Goal: Transaction & Acquisition: Book appointment/travel/reservation

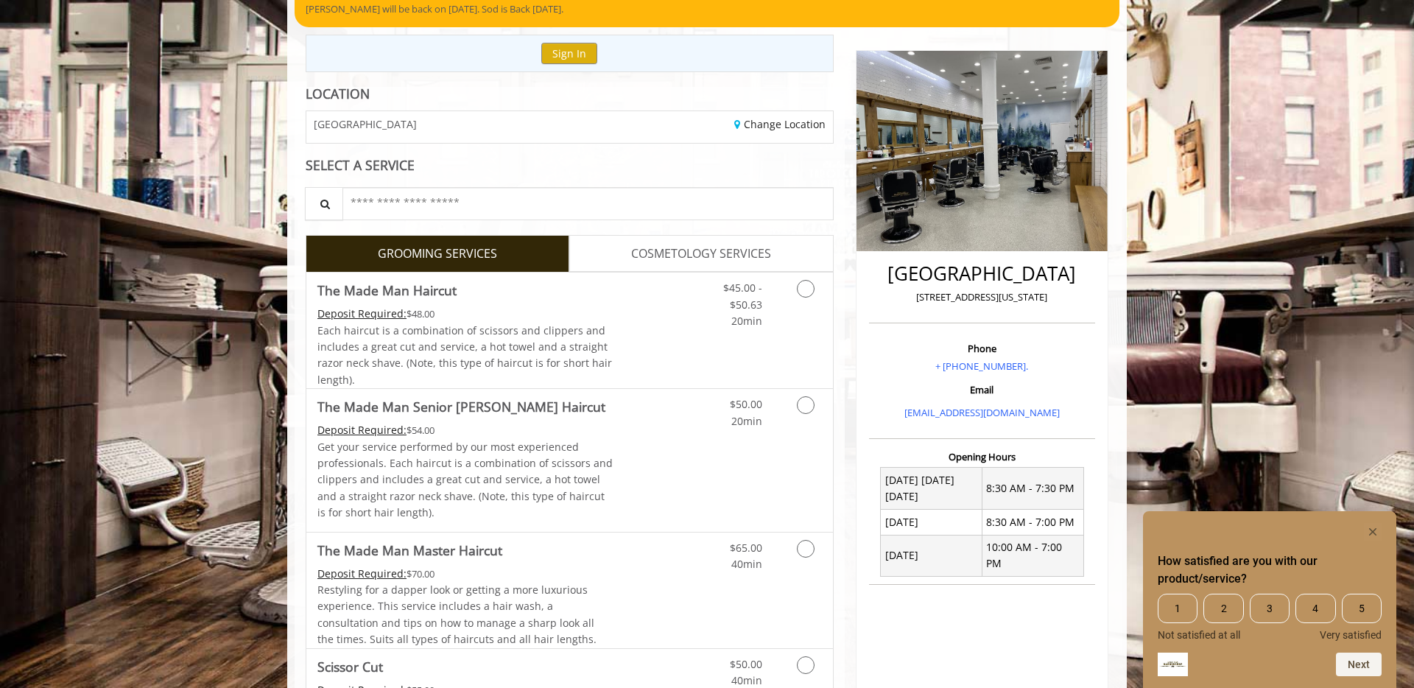
scroll to position [141, 0]
click at [653, 337] on link "Discounted Price" at bounding box center [658, 330] width 88 height 116
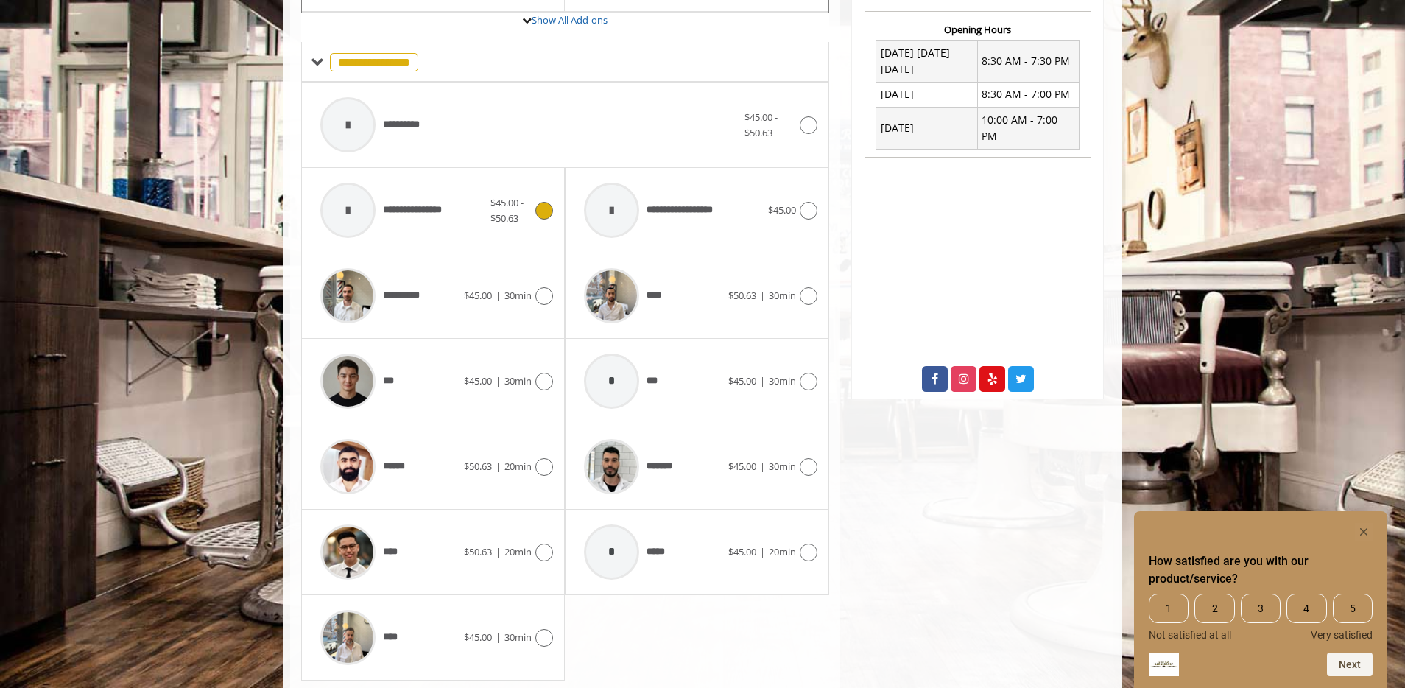
scroll to position [612, 0]
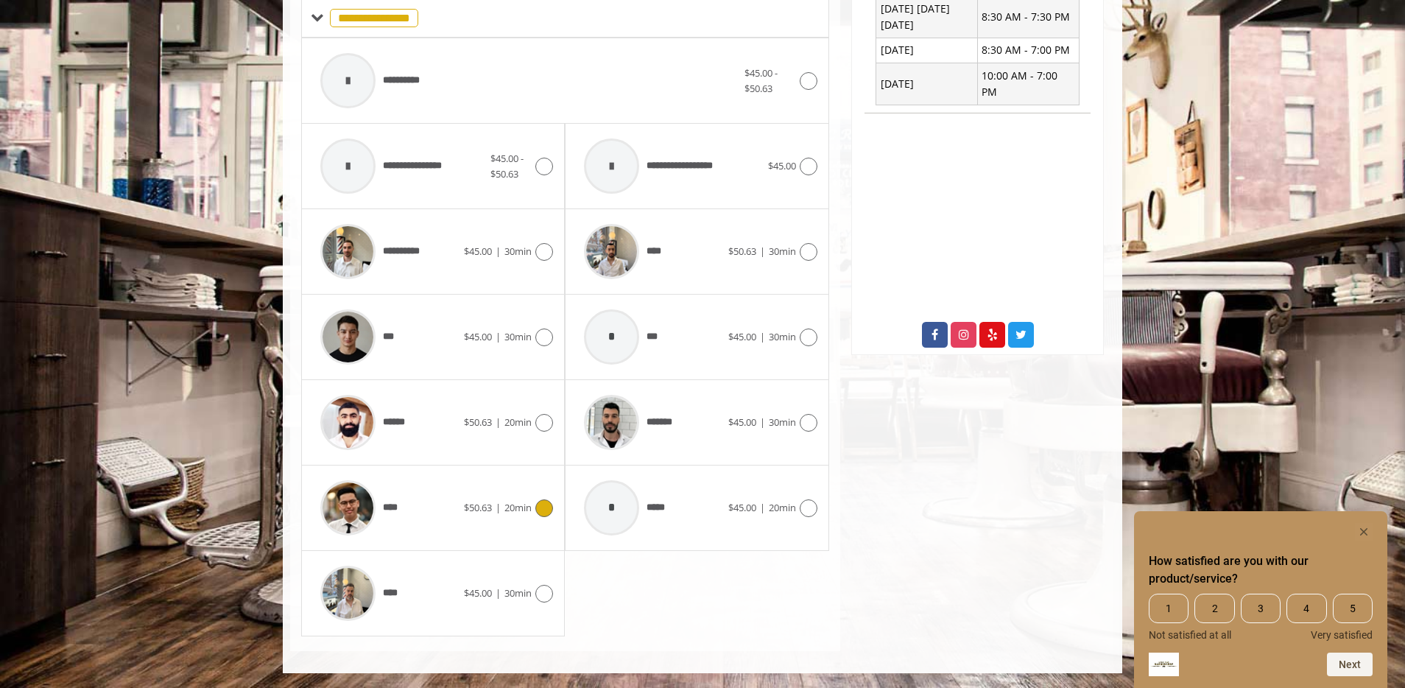
click at [483, 517] on div "**** $50.63 | 20min" at bounding box center [433, 508] width 240 height 70
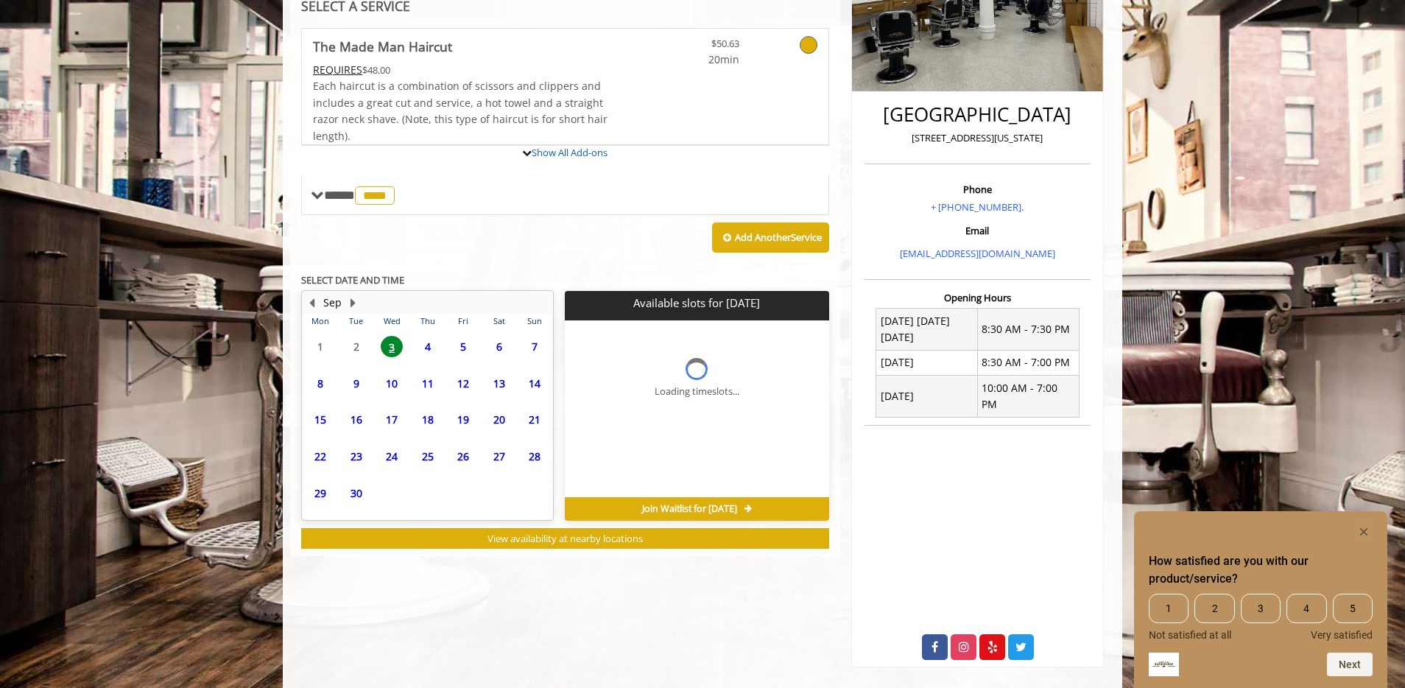
scroll to position [340, 0]
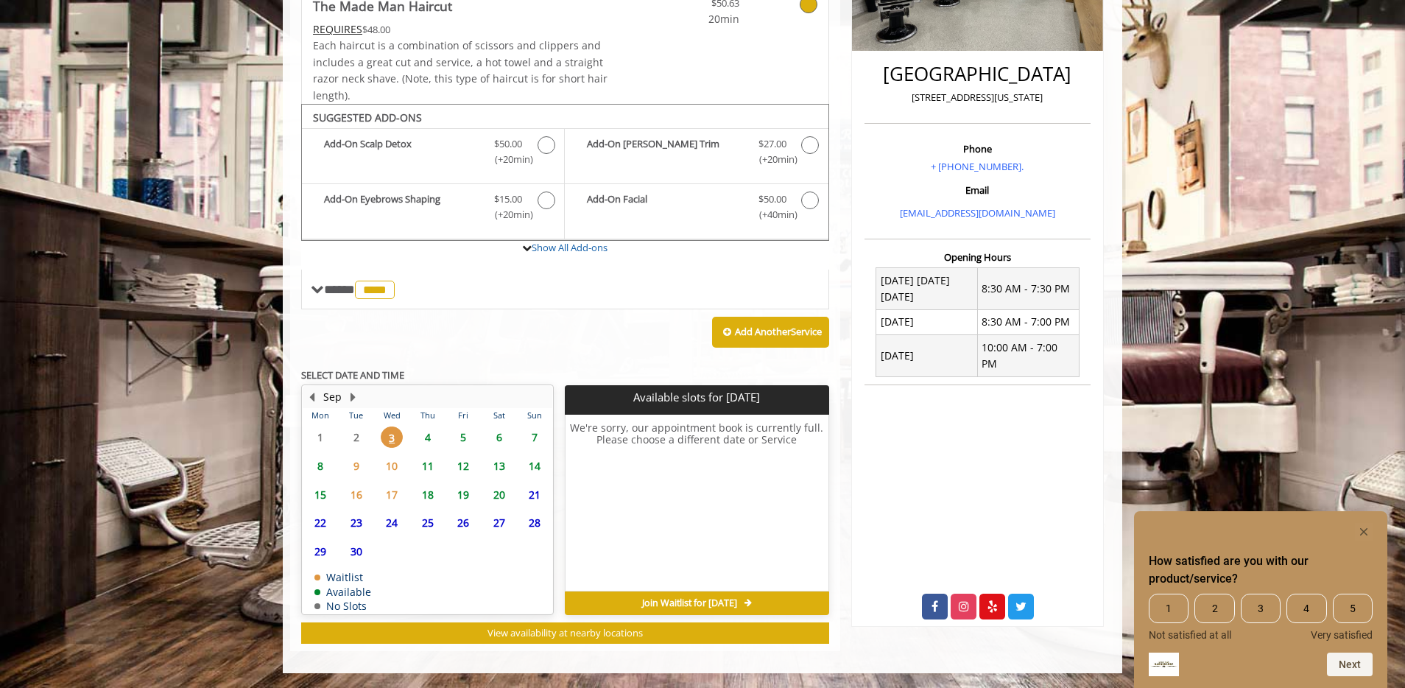
click at [429, 437] on span "4" at bounding box center [428, 436] width 22 height 21
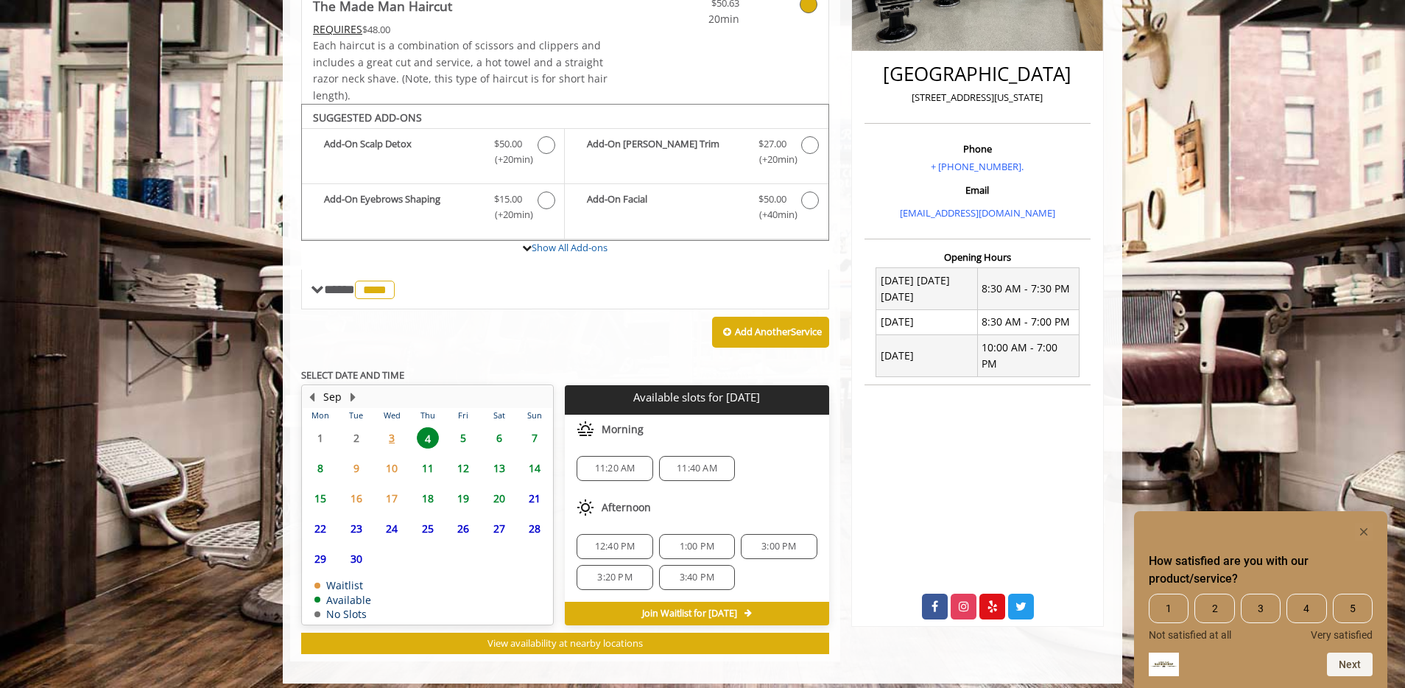
scroll to position [351, 0]
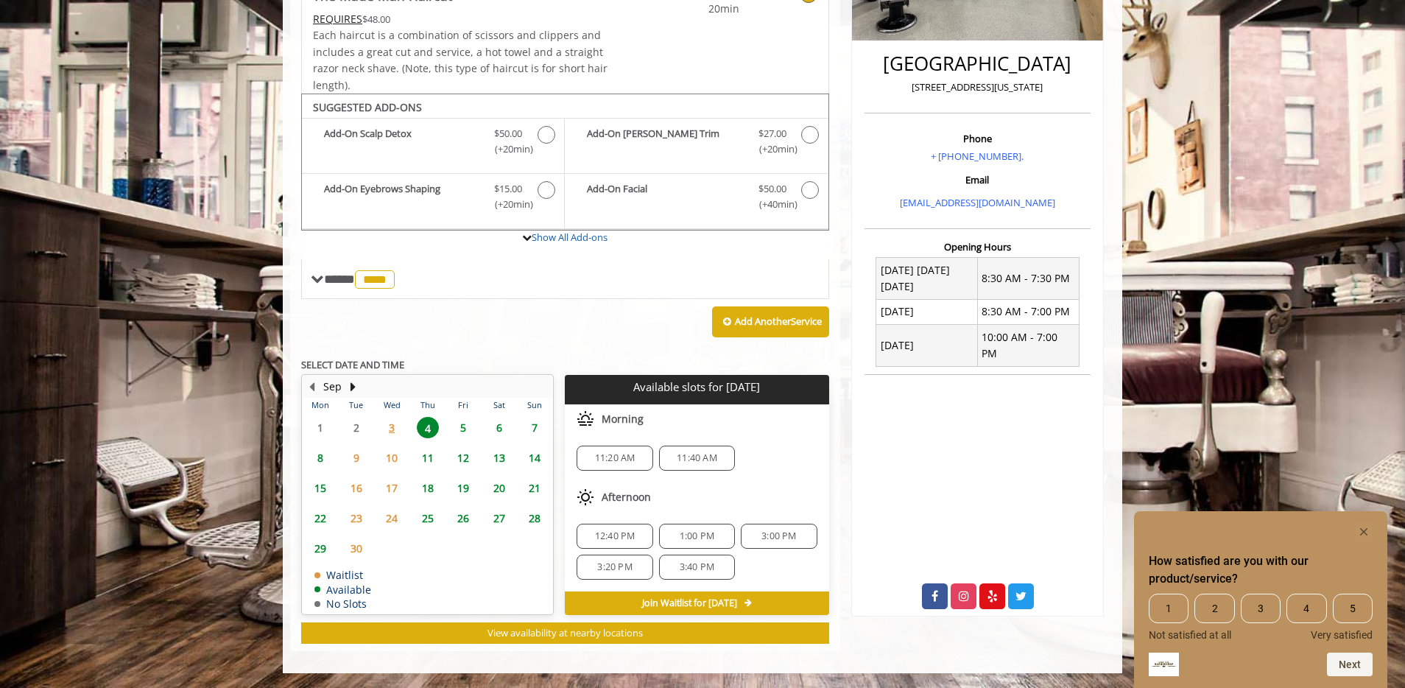
click at [798, 537] on span "3:00 PM" at bounding box center [779, 536] width 63 height 12
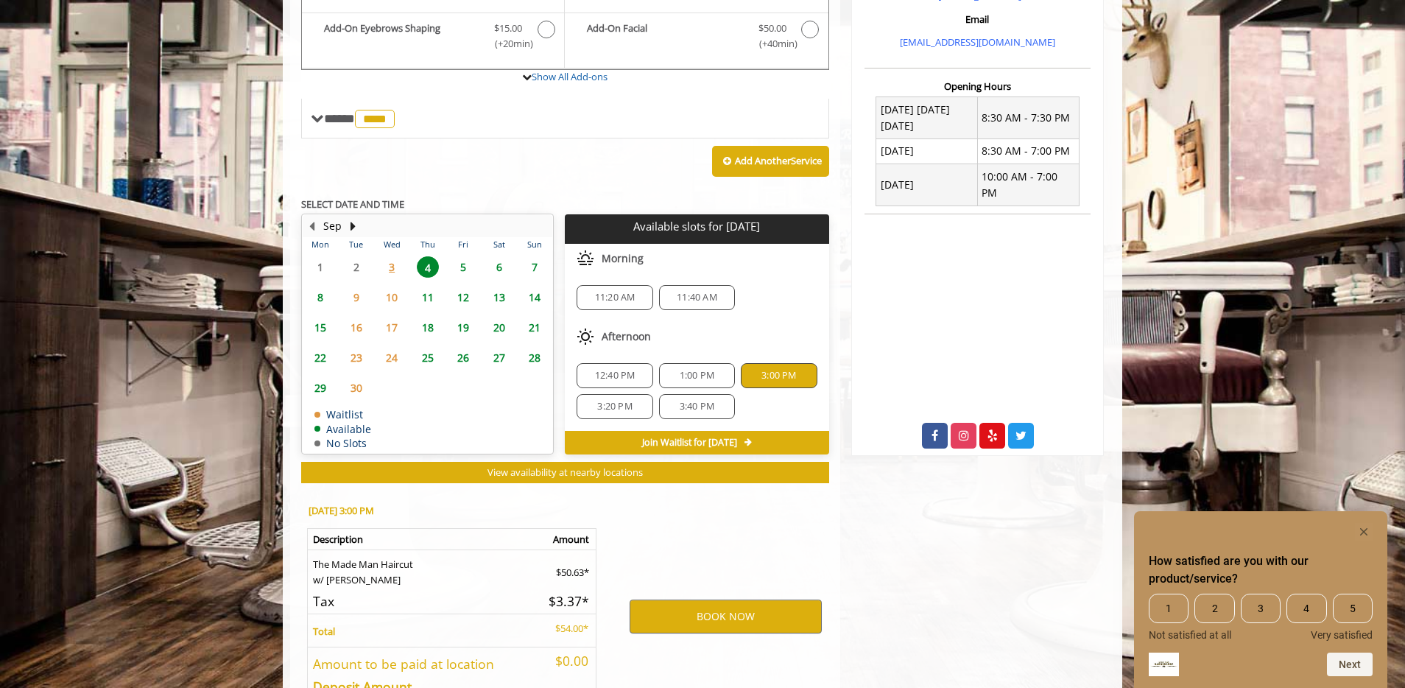
scroll to position [616, 0]
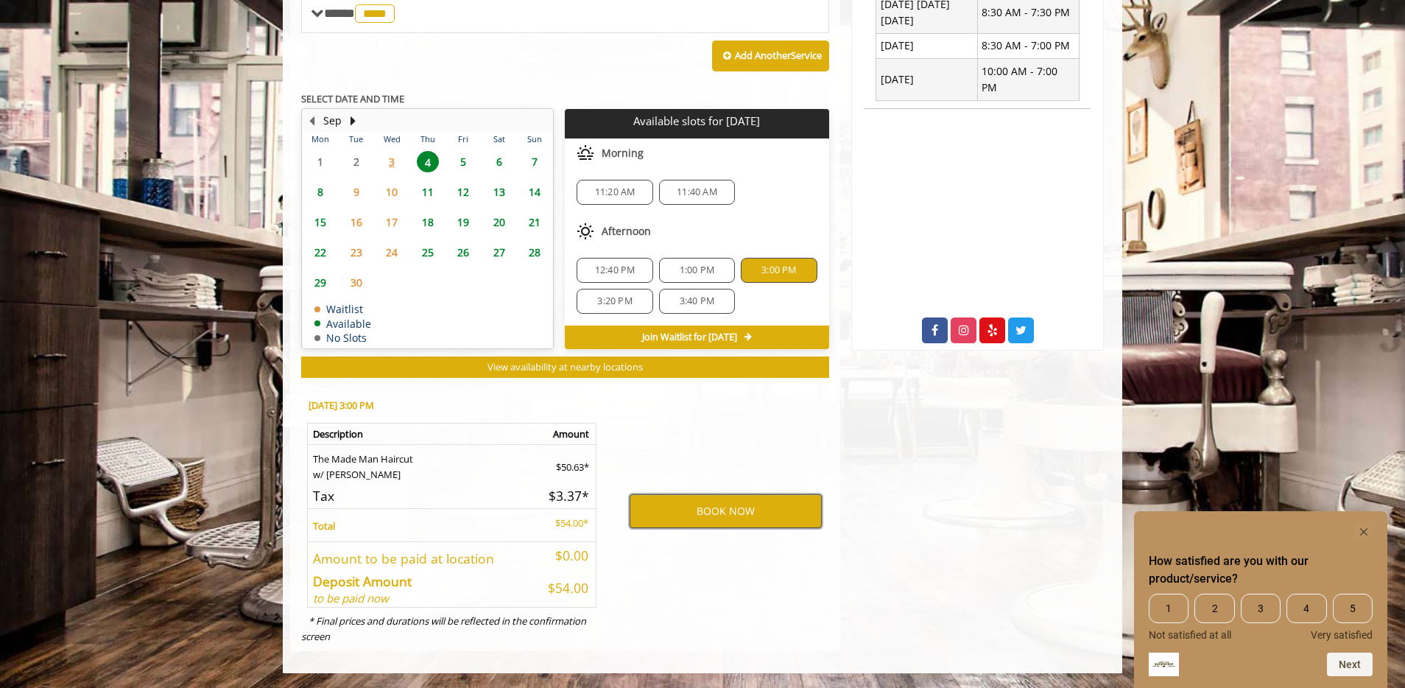
click at [726, 512] on button "BOOK NOW" at bounding box center [726, 511] width 192 height 34
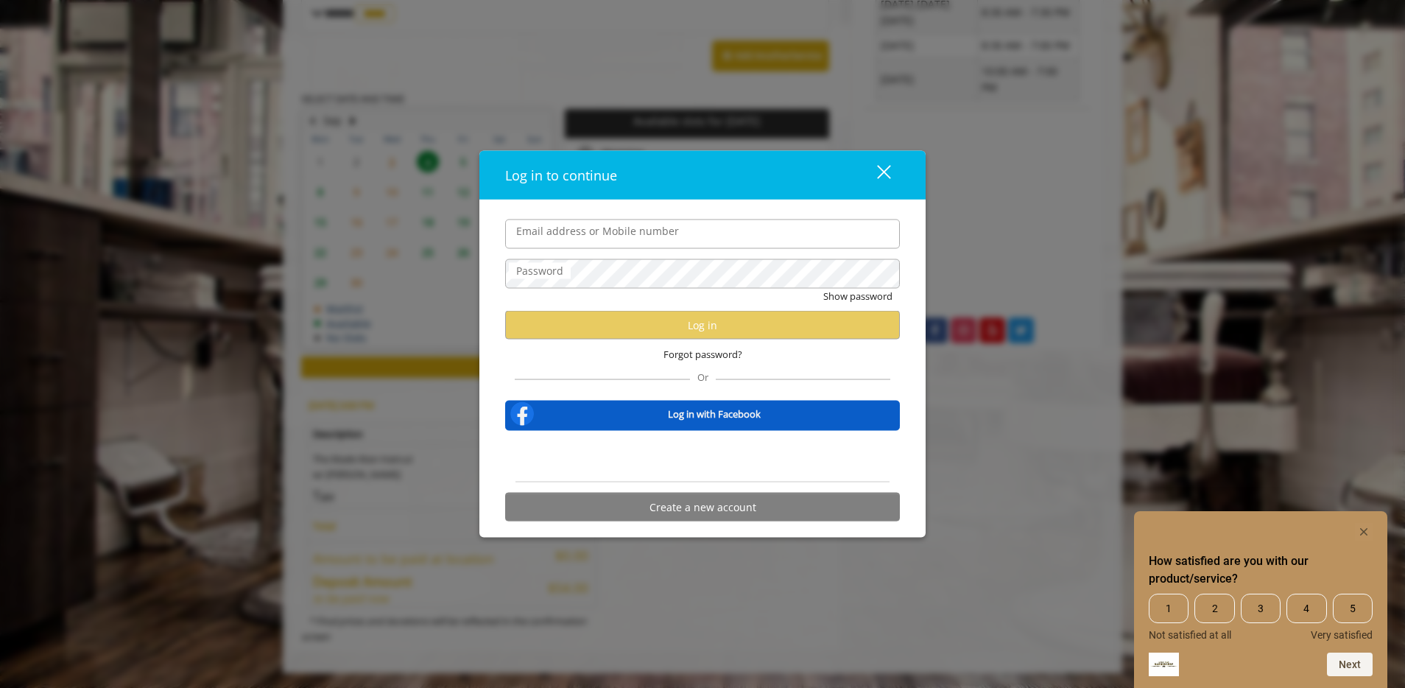
click at [703, 415] on b "Log in with Facebook" at bounding box center [714, 413] width 93 height 15
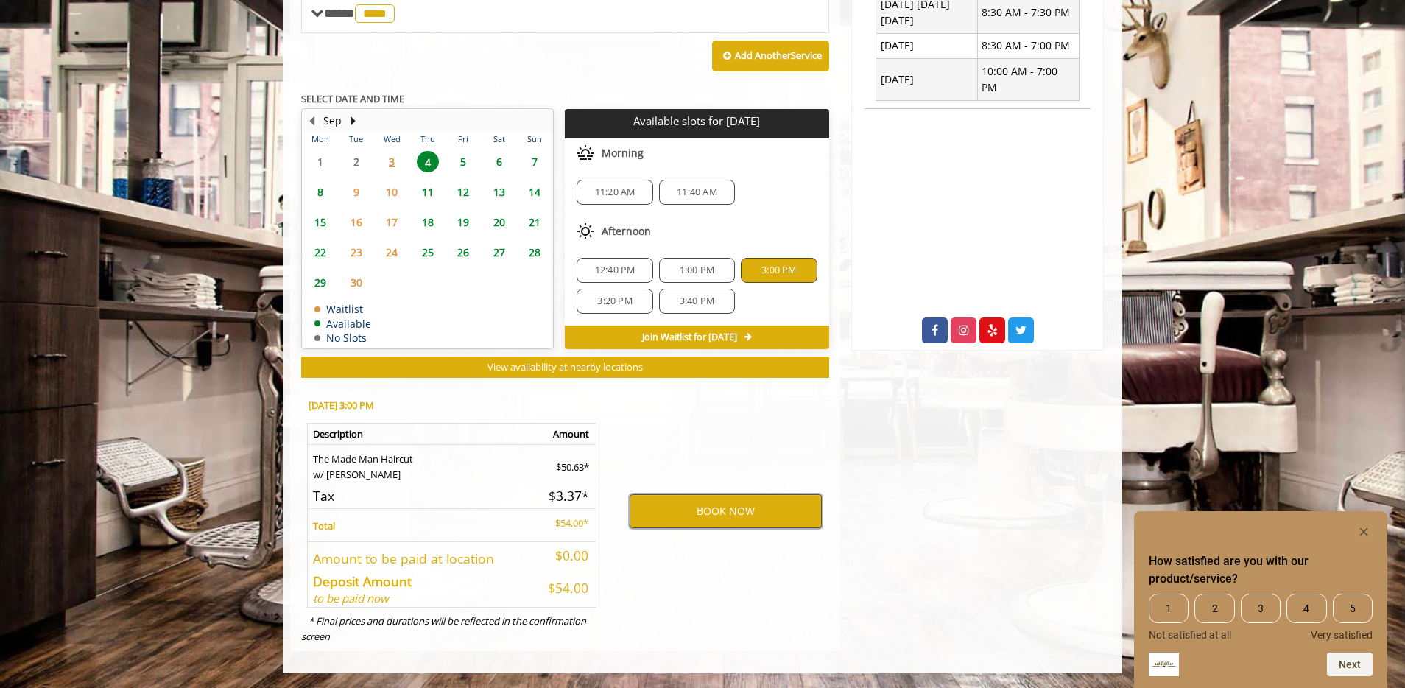
click at [720, 510] on button "BOOK NOW" at bounding box center [726, 511] width 192 height 34
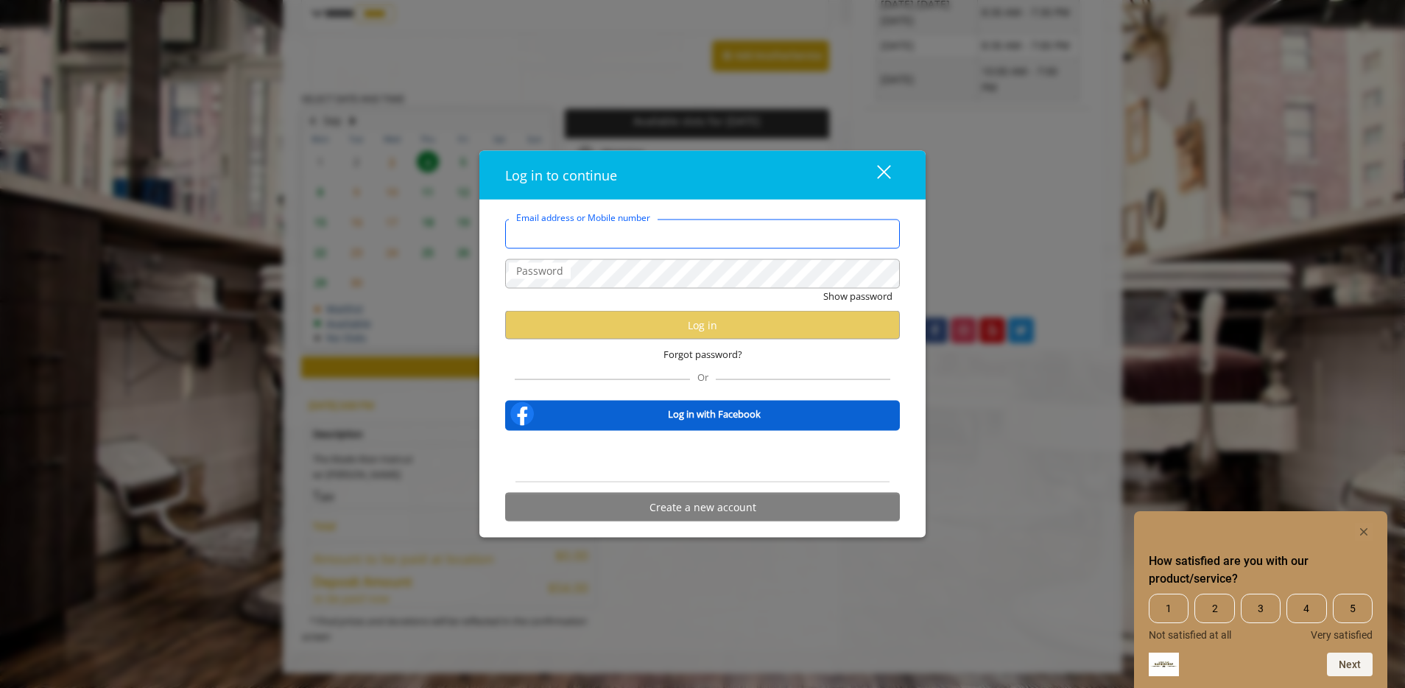
click at [692, 236] on input "Email address or Mobile number" at bounding box center [702, 233] width 395 height 29
click at [0, 687] on com-1password-button at bounding box center [0, 688] width 0 height 0
click at [745, 245] on input "Email address or Mobile number" at bounding box center [702, 233] width 395 height 29
click at [744, 238] on input "Email address or Mobile number" at bounding box center [702, 233] width 395 height 29
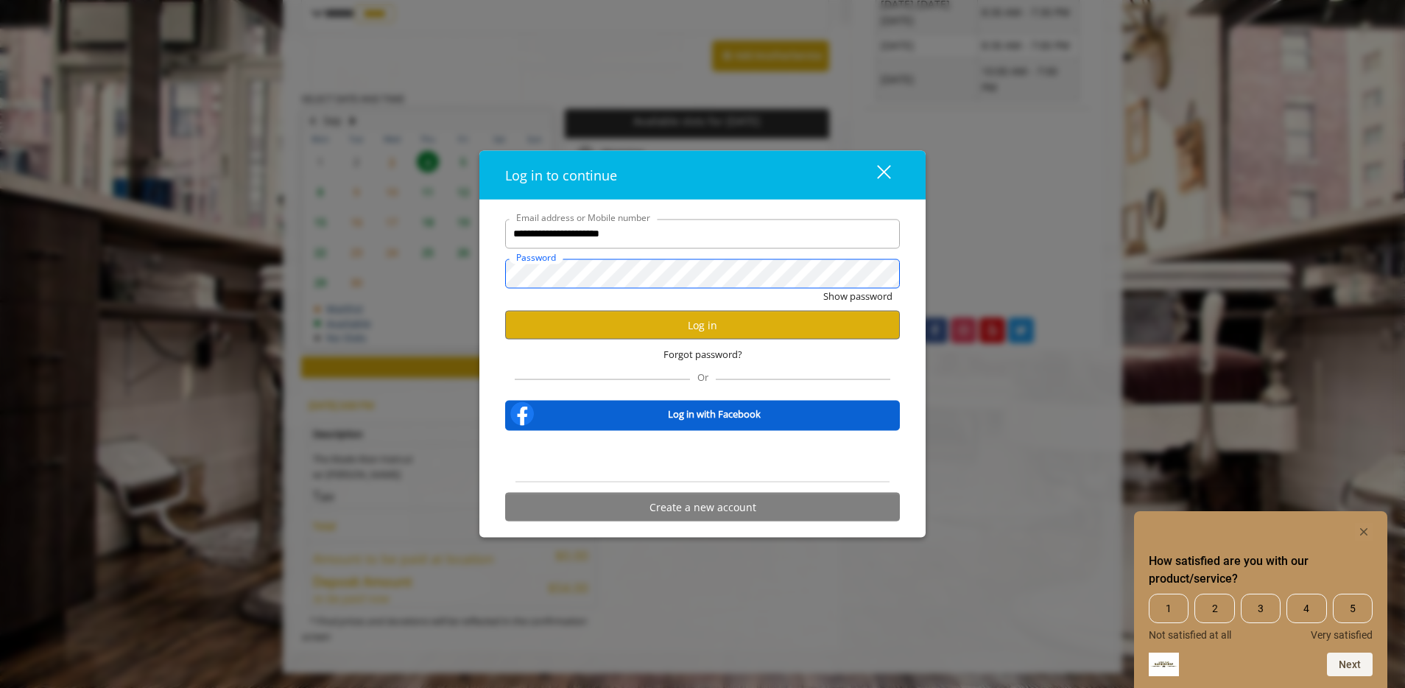
click at [823, 288] on button "Show password" at bounding box center [857, 295] width 69 height 15
click at [751, 328] on button "Log in" at bounding box center [702, 325] width 395 height 29
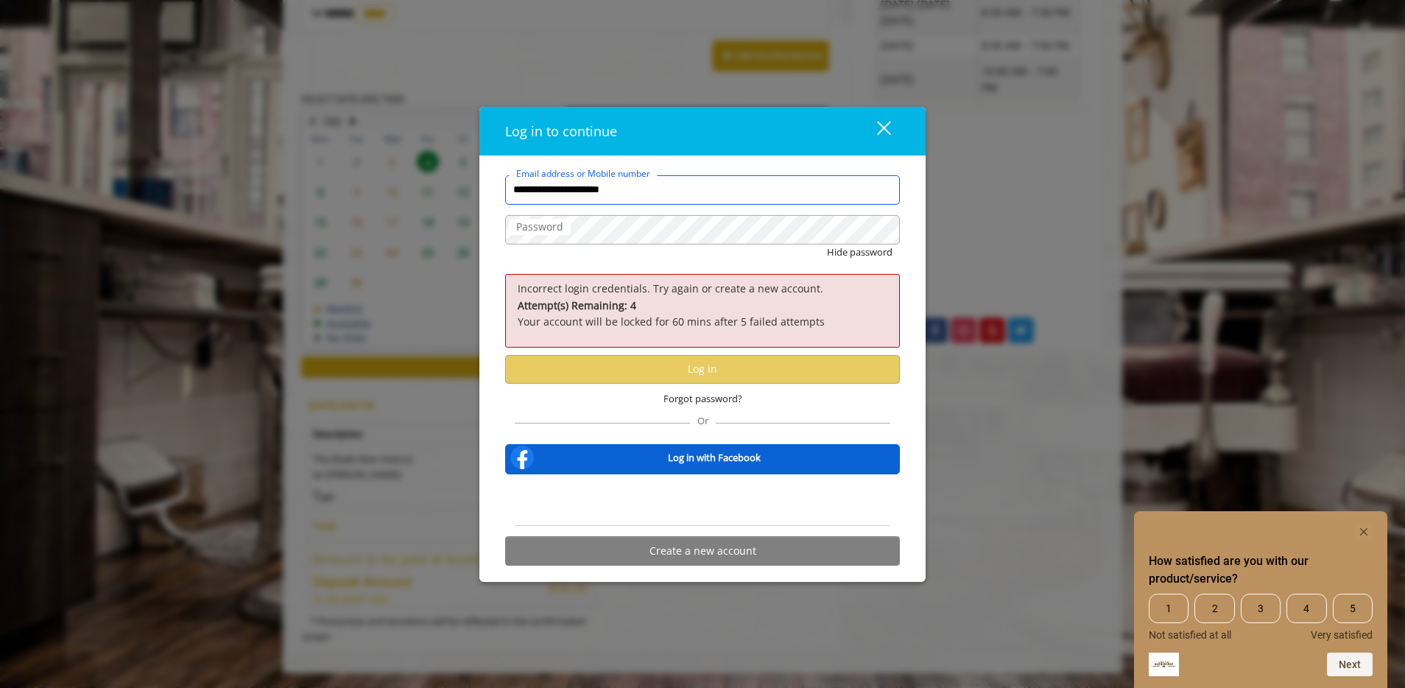
click at [674, 190] on input "**********" at bounding box center [702, 189] width 395 height 29
type input "**********"
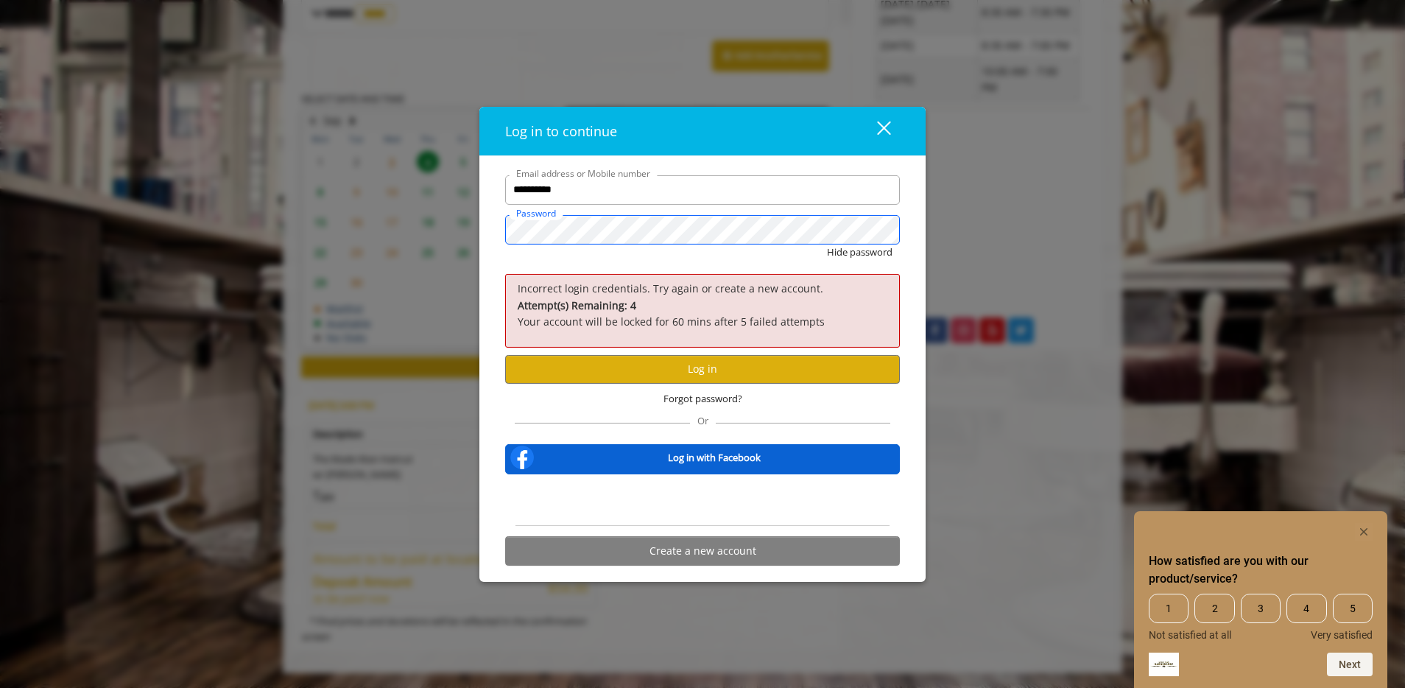
click at [827, 245] on button "Hide password" at bounding box center [860, 252] width 66 height 15
click at [734, 368] on button "Log in" at bounding box center [702, 368] width 395 height 29
click at [788, 303] on p "Attempt(s) Remaining: 3 Your account will be locked for 60 mins after 5 failed …" at bounding box center [703, 314] width 370 height 33
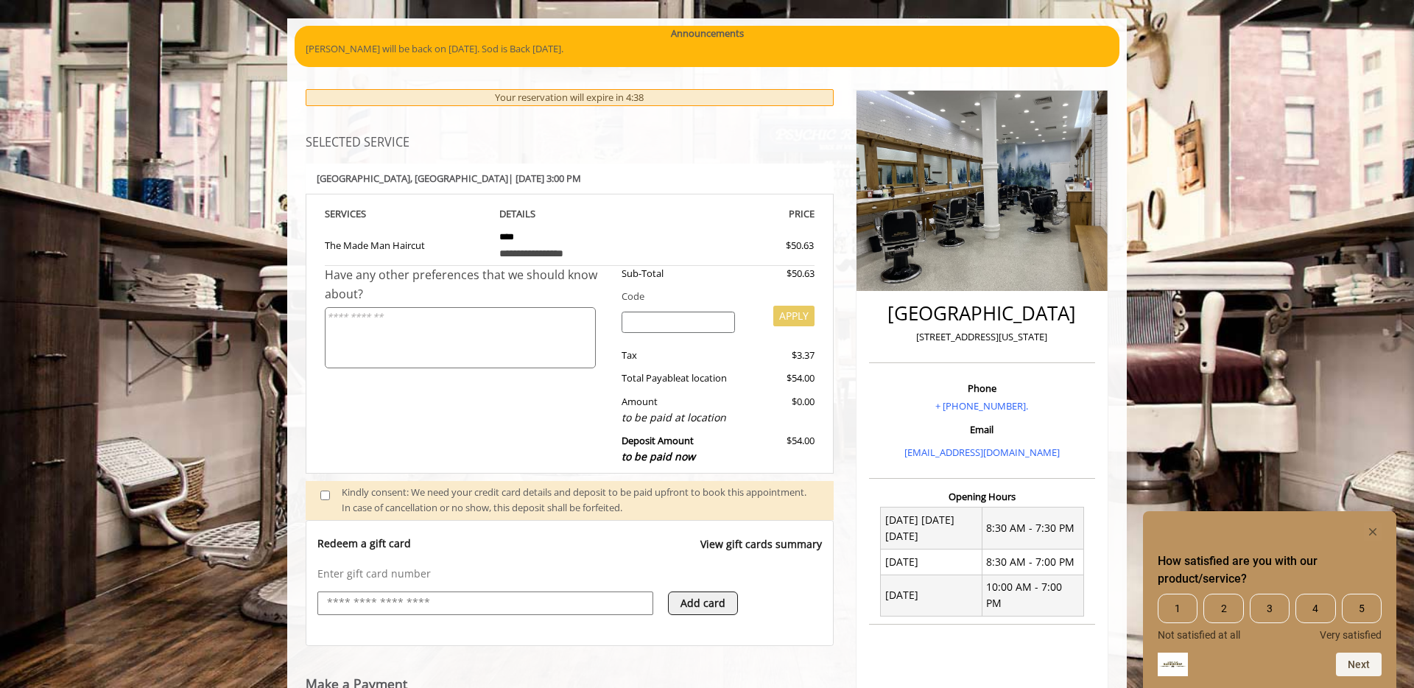
scroll to position [102, 0]
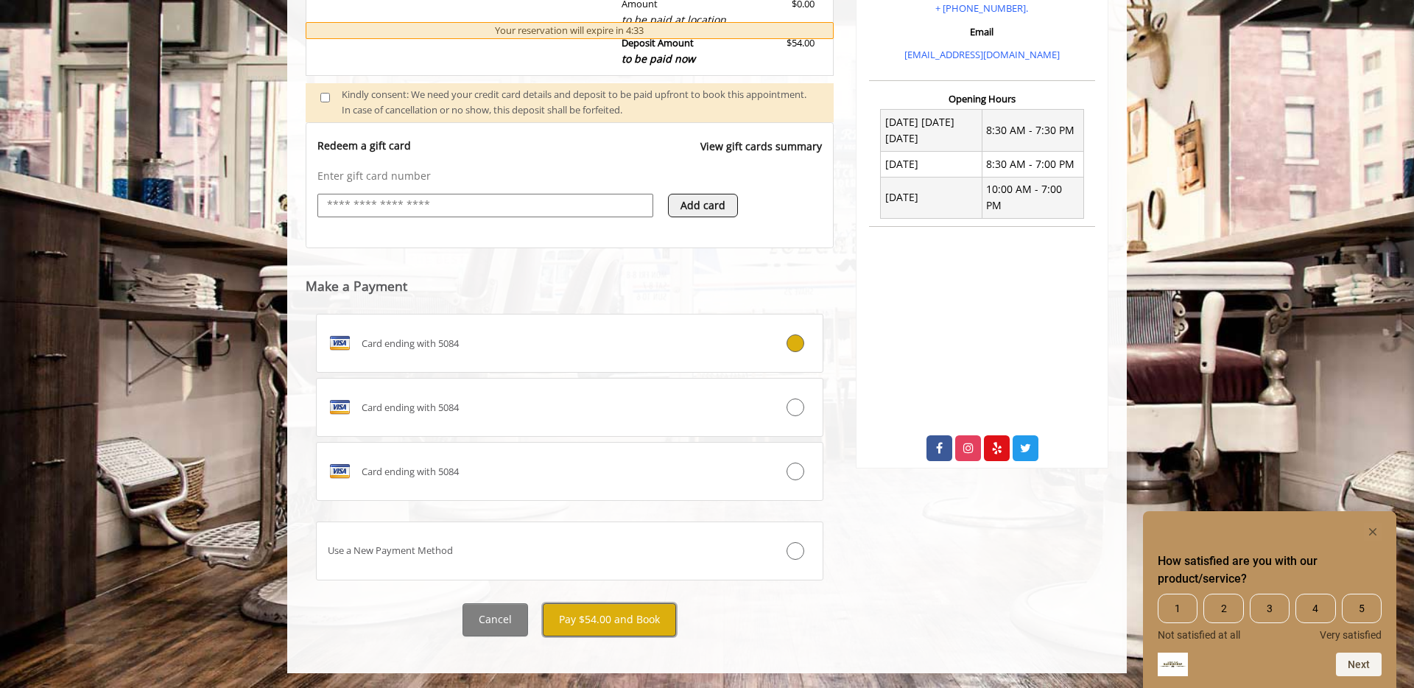
click at [648, 609] on button "Pay $54.00 and Book" at bounding box center [609, 619] width 133 height 33
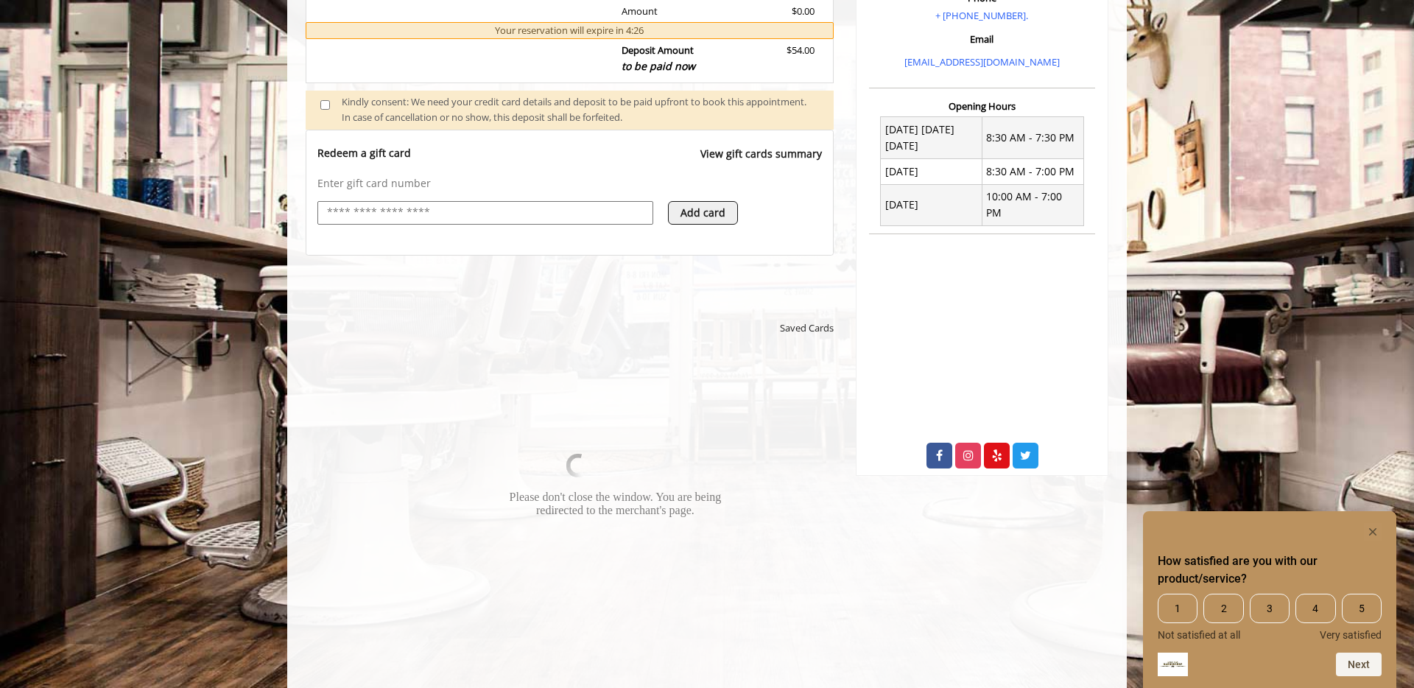
scroll to position [492, 0]
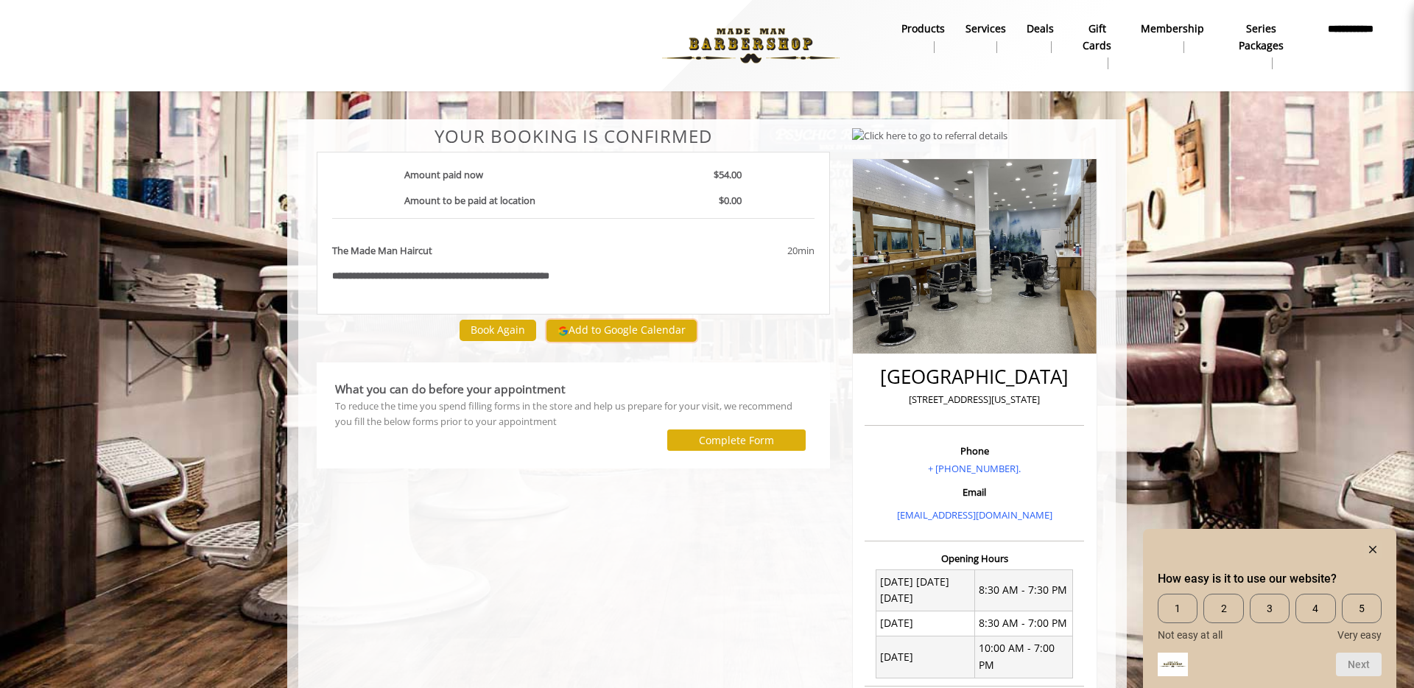
click at [642, 328] on button "Add to Google Calendar" at bounding box center [622, 331] width 150 height 22
click at [603, 336] on button "Add to Google Calendar" at bounding box center [622, 331] width 150 height 22
